Goal: Navigation & Orientation: Find specific page/section

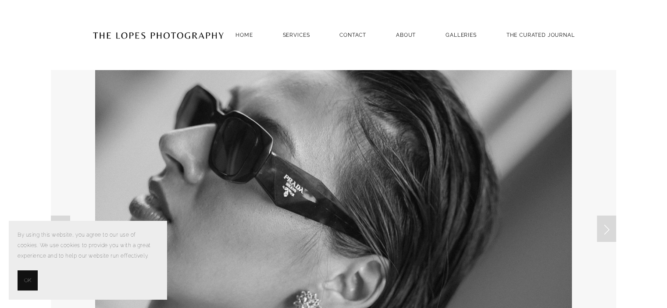
click at [25, 279] on span "OK" at bounding box center [27, 280] width 7 height 11
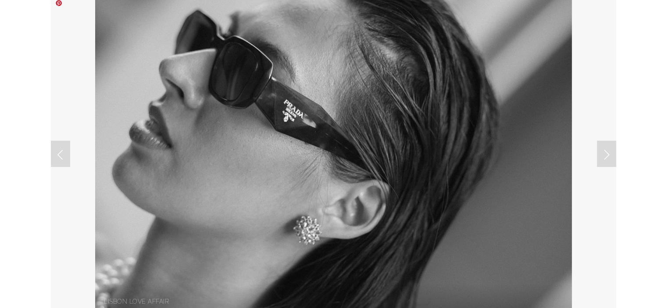
scroll to position [88, 0]
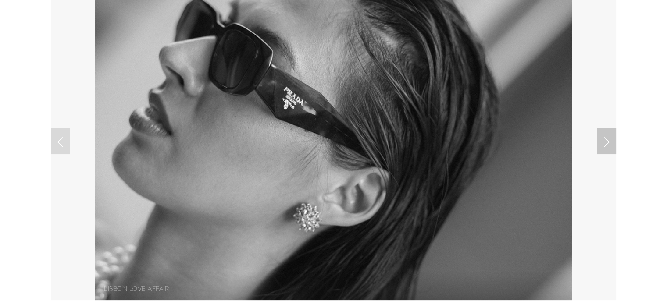
click at [604, 140] on link "Next Slide" at bounding box center [606, 141] width 19 height 26
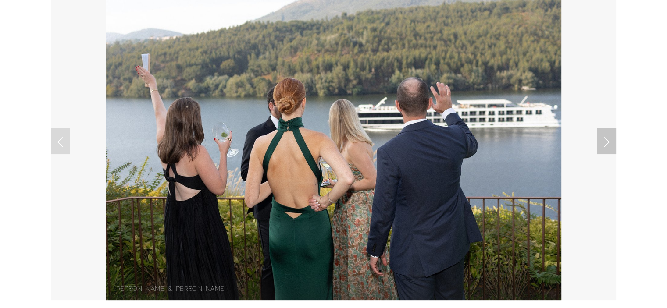
click at [604, 140] on link "Next Slide" at bounding box center [606, 141] width 19 height 26
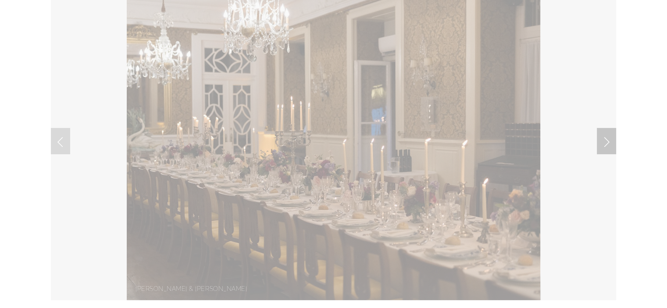
click at [609, 138] on link "Next Slide" at bounding box center [606, 141] width 19 height 26
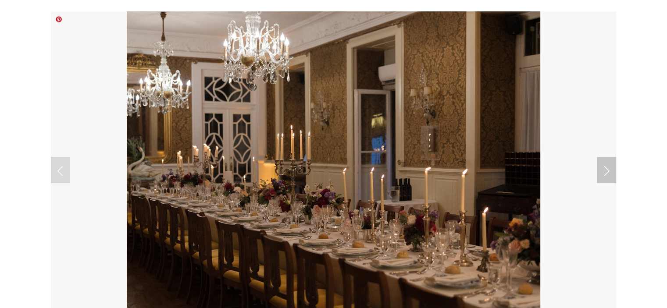
scroll to position [44, 0]
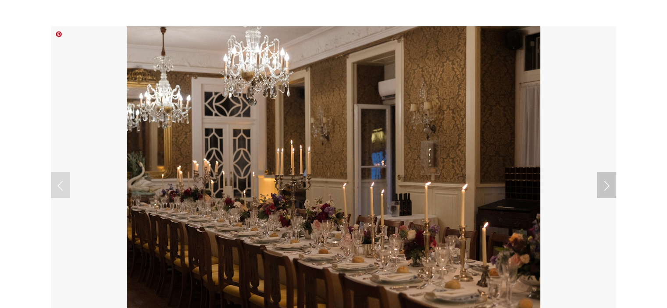
click at [605, 181] on link "Next Slide" at bounding box center [606, 185] width 19 height 26
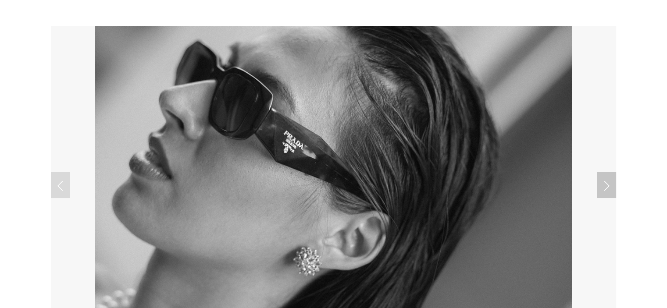
click at [609, 184] on link "Next Slide" at bounding box center [606, 185] width 19 height 26
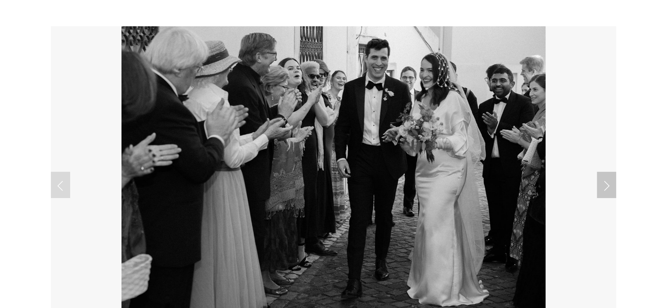
click at [609, 183] on link "Next Slide" at bounding box center [606, 185] width 19 height 26
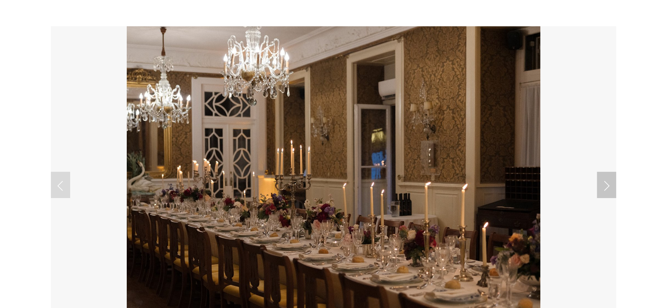
click at [609, 183] on link "Next Slide" at bounding box center [606, 185] width 19 height 26
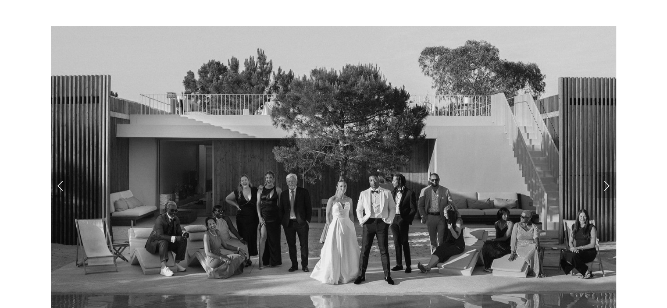
click at [609, 183] on link "Next Slide" at bounding box center [606, 185] width 19 height 26
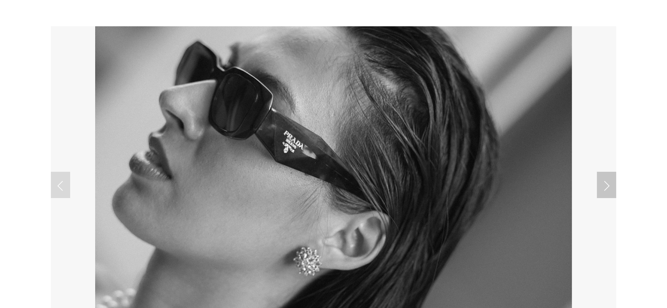
click at [609, 183] on link "Next Slide" at bounding box center [606, 185] width 19 height 26
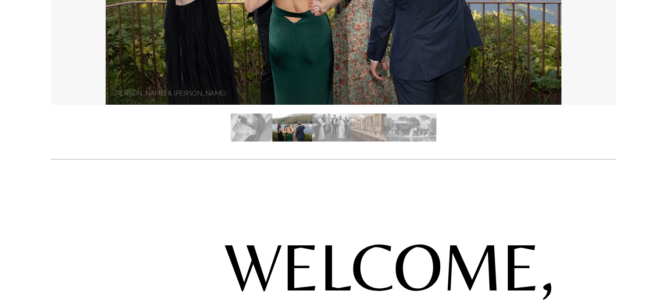
scroll to position [395, 0]
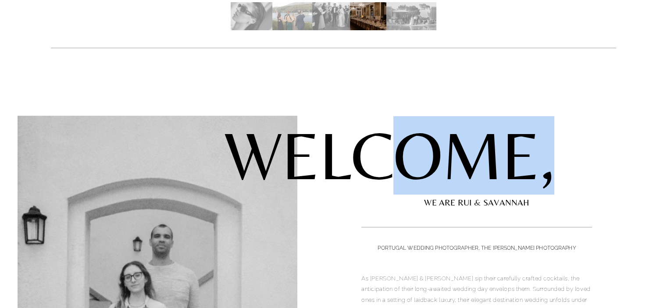
drag, startPoint x: 356, startPoint y: 163, endPoint x: 537, endPoint y: 164, distance: 181.1
click at [537, 164] on strong "WELCOME," at bounding box center [389, 155] width 331 height 79
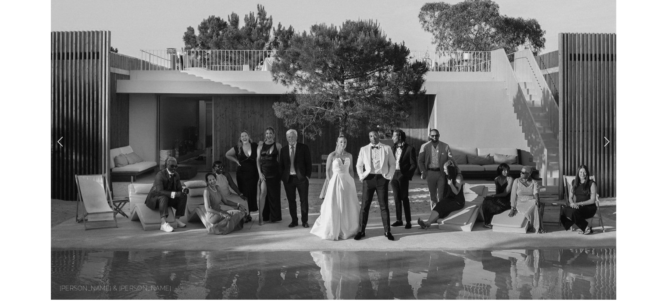
scroll to position [0, 0]
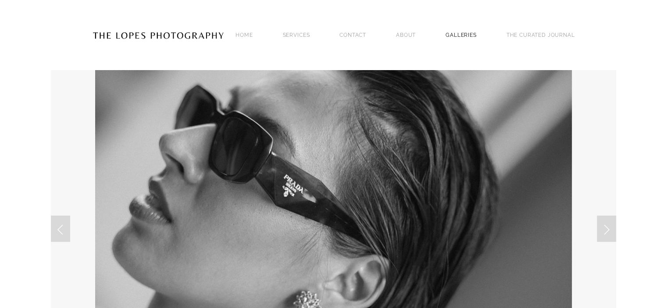
click at [456, 34] on link "GALLERIES" at bounding box center [461, 35] width 31 height 12
